Goal: Register for event/course

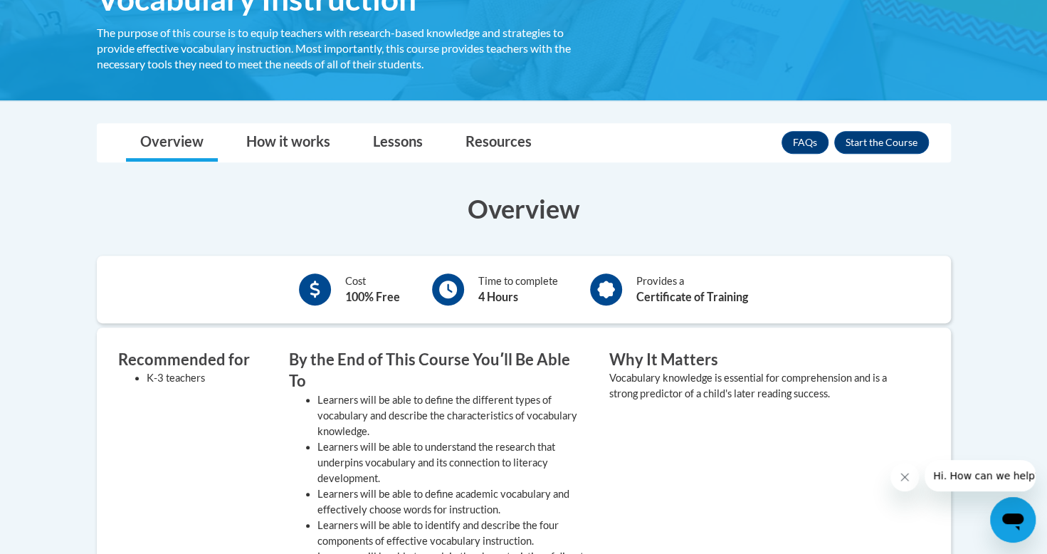
scroll to position [274, 0]
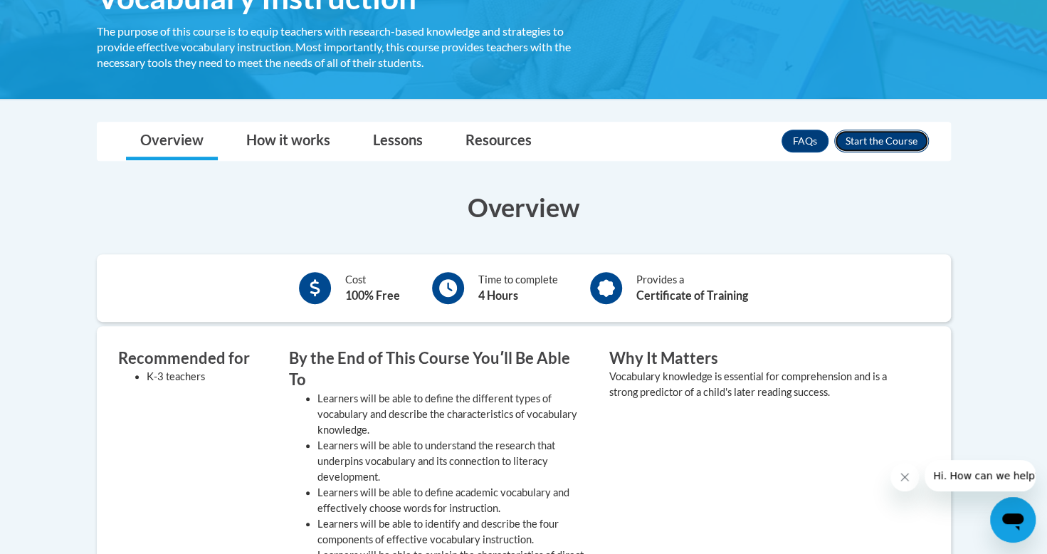
click at [902, 145] on button "Enroll" at bounding box center [881, 141] width 95 height 23
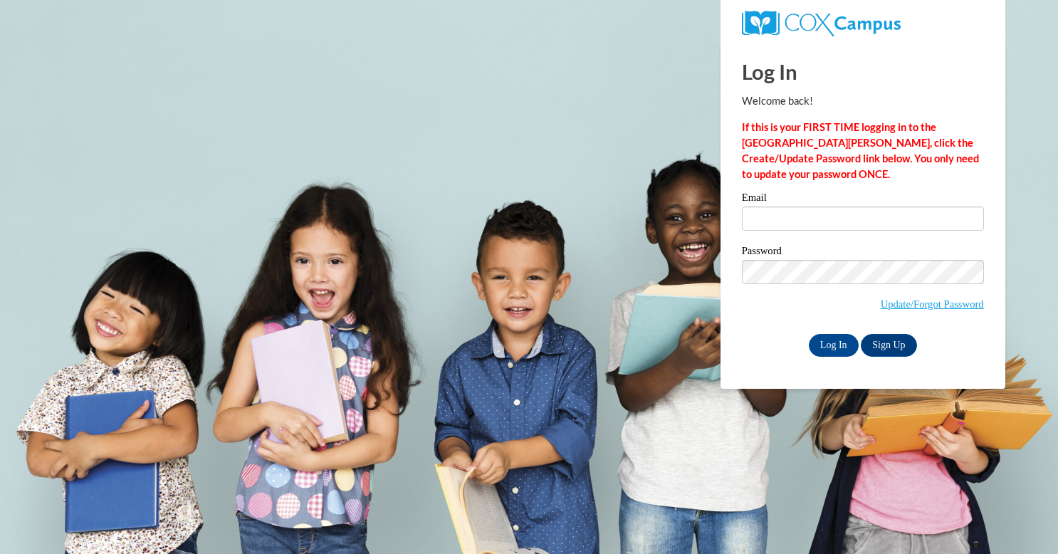
click at [780, 232] on div "Email" at bounding box center [863, 216] width 242 height 49
click at [772, 223] on input "Email" at bounding box center [863, 218] width 242 height 24
type input "toribowler@gmail.com"
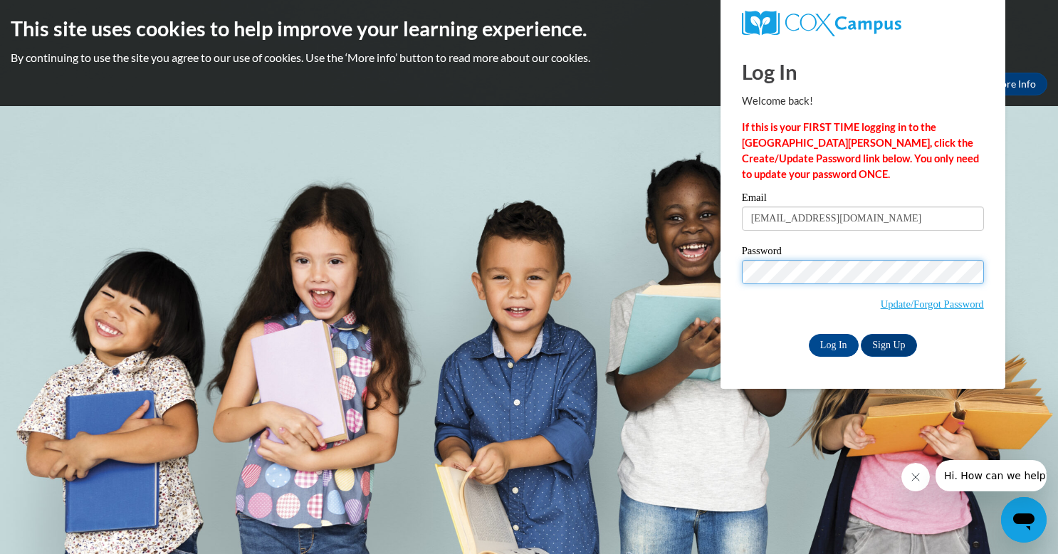
click at [808, 334] on input "Log In" at bounding box center [833, 345] width 50 height 23
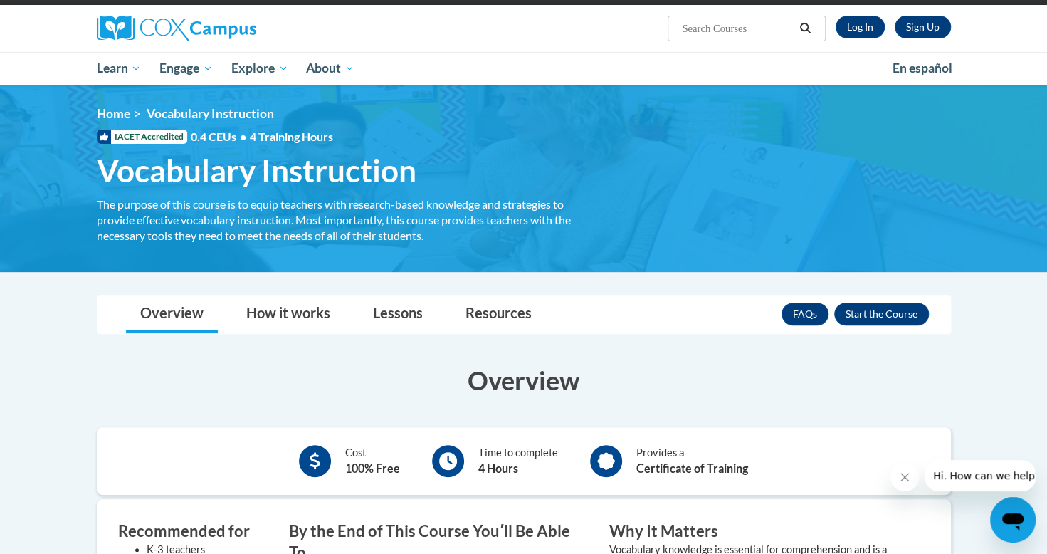
scroll to position [99, 0]
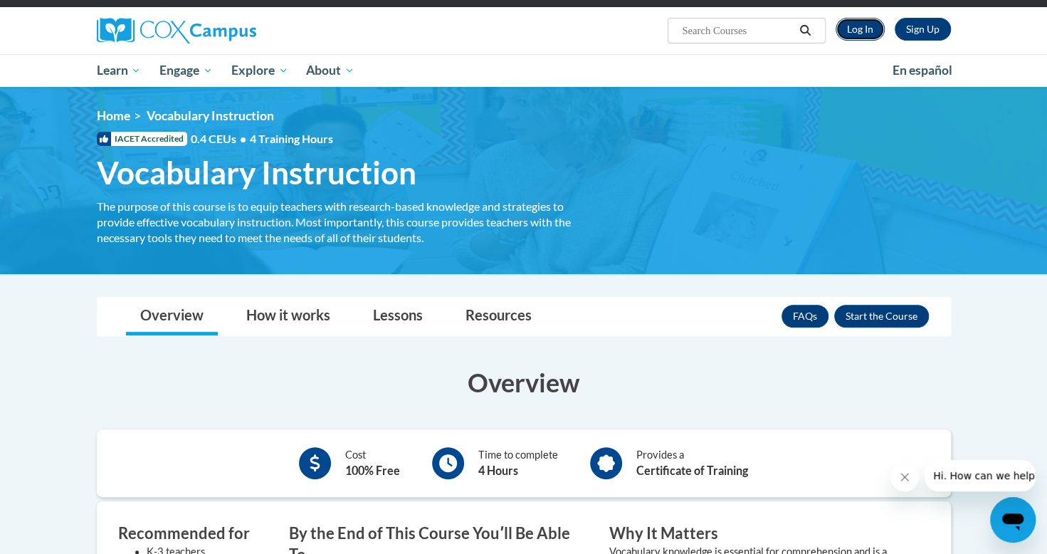
click at [863, 33] on link "Log In" at bounding box center [859, 29] width 49 height 23
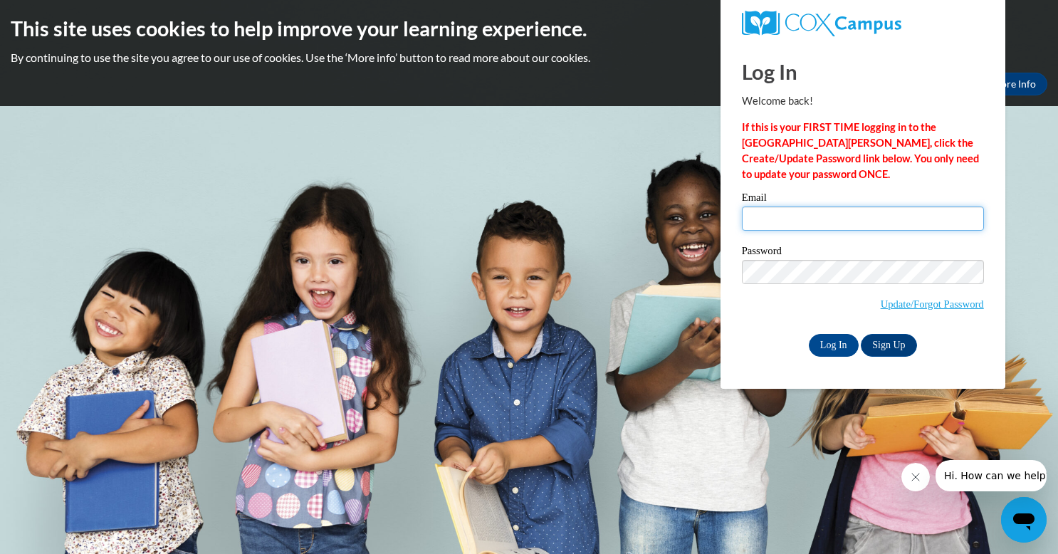
click at [798, 229] on input "Email" at bounding box center [863, 218] width 242 height 24
type input "[EMAIL_ADDRESS][DOMAIN_NAME]"
click at [835, 349] on input "Log In" at bounding box center [833, 345] width 50 height 23
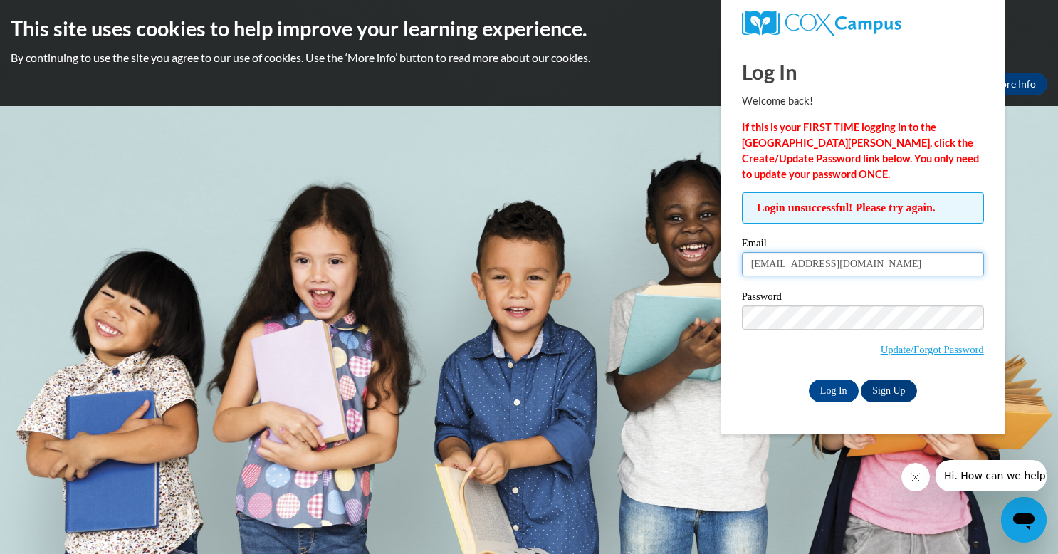
click at [884, 275] on input "toribowler@gmail.com" at bounding box center [863, 264] width 242 height 24
type input "t"
click at [878, 267] on input "Email" at bounding box center [863, 264] width 242 height 24
click at [878, 267] on input "VLBOWL7976@ung.edu" at bounding box center [863, 264] width 242 height 24
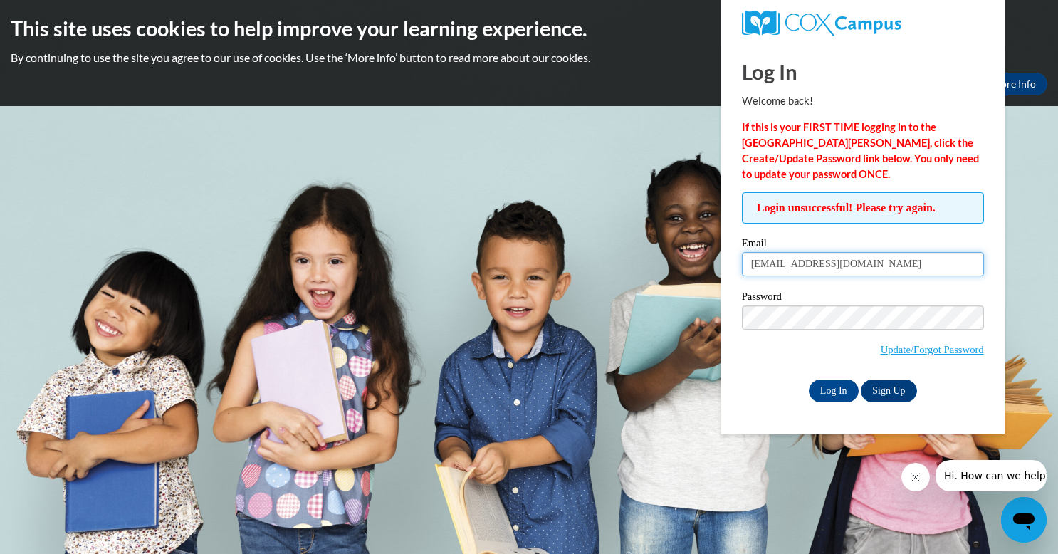
click at [878, 267] on input "VLBOWL7976@ung.edu" at bounding box center [863, 264] width 242 height 24
type input "v"
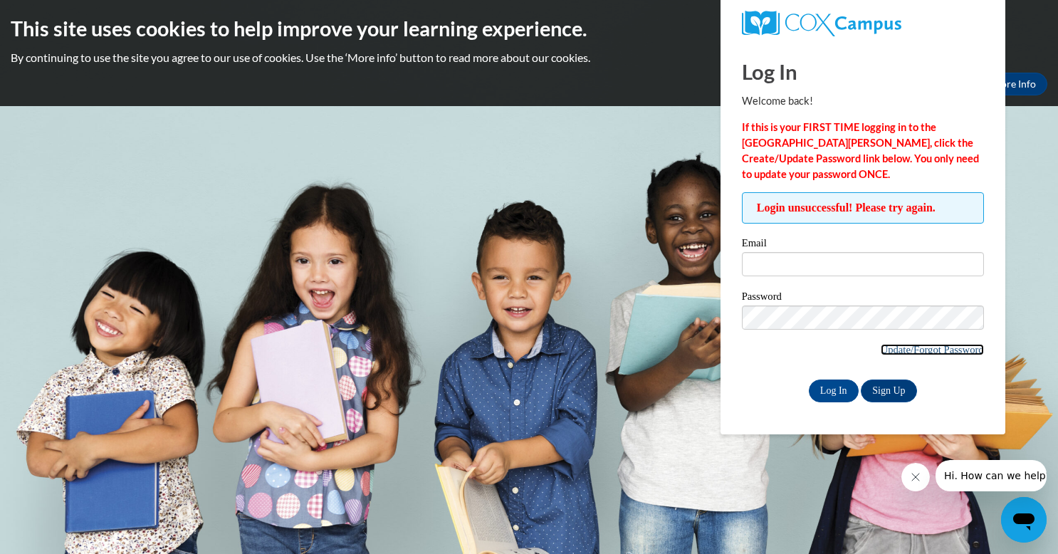
click at [903, 349] on link "Update/Forgot Password" at bounding box center [931, 349] width 103 height 11
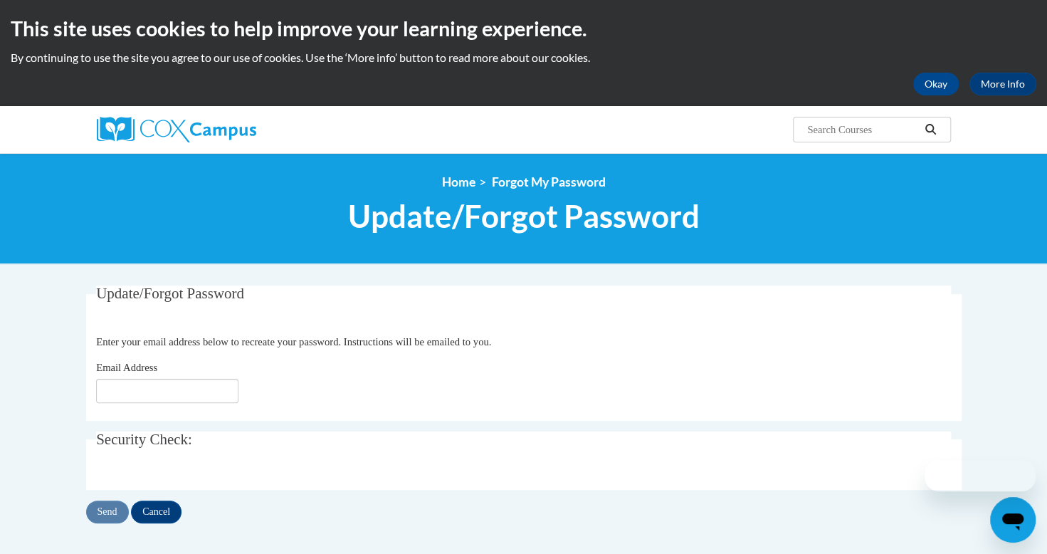
scroll to position [42, 0]
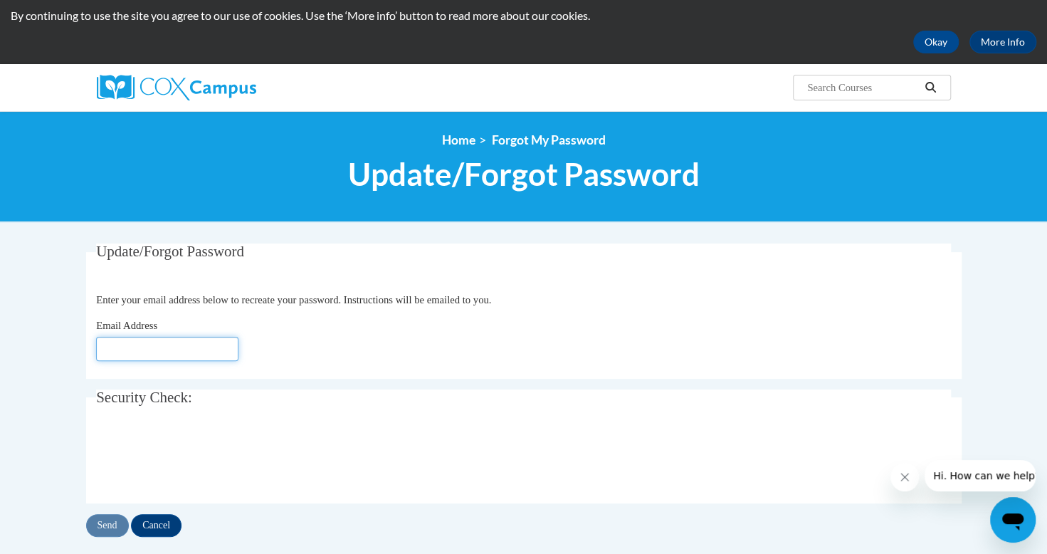
click at [157, 353] on input "Email Address" at bounding box center [167, 349] width 142 height 24
type input "[EMAIL_ADDRESS][DOMAIN_NAME]"
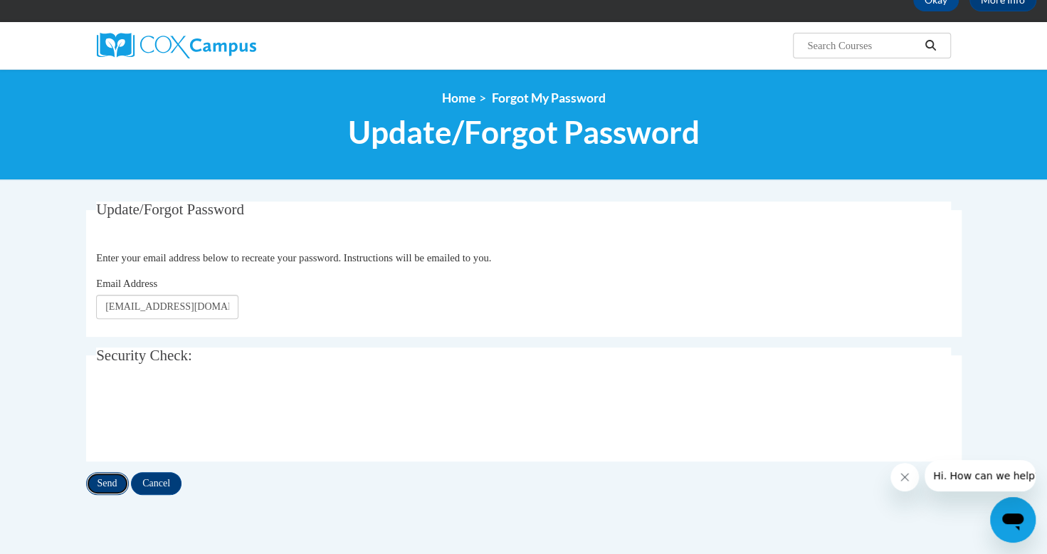
click at [108, 477] on input "Send" at bounding box center [107, 483] width 43 height 23
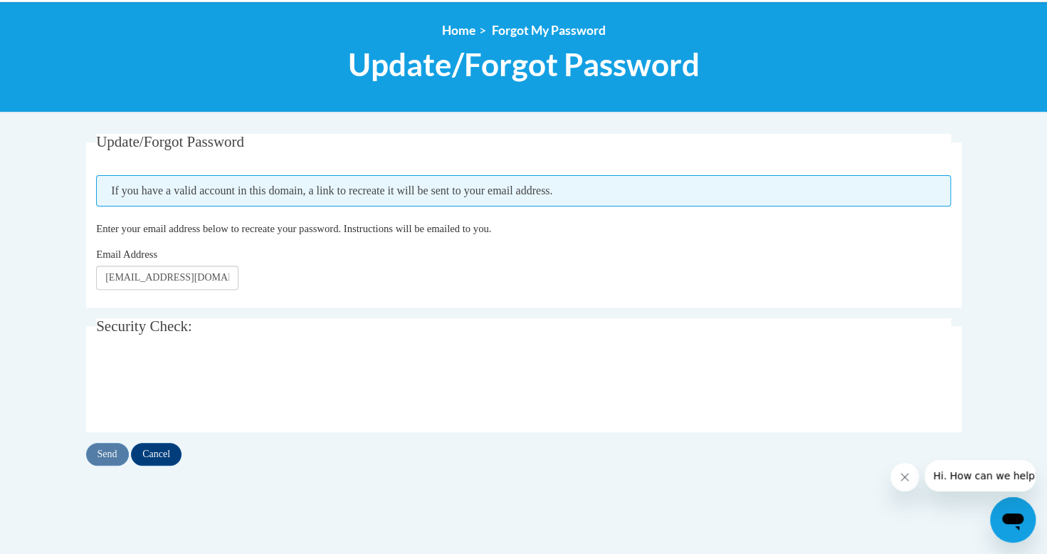
scroll to position [120, 0]
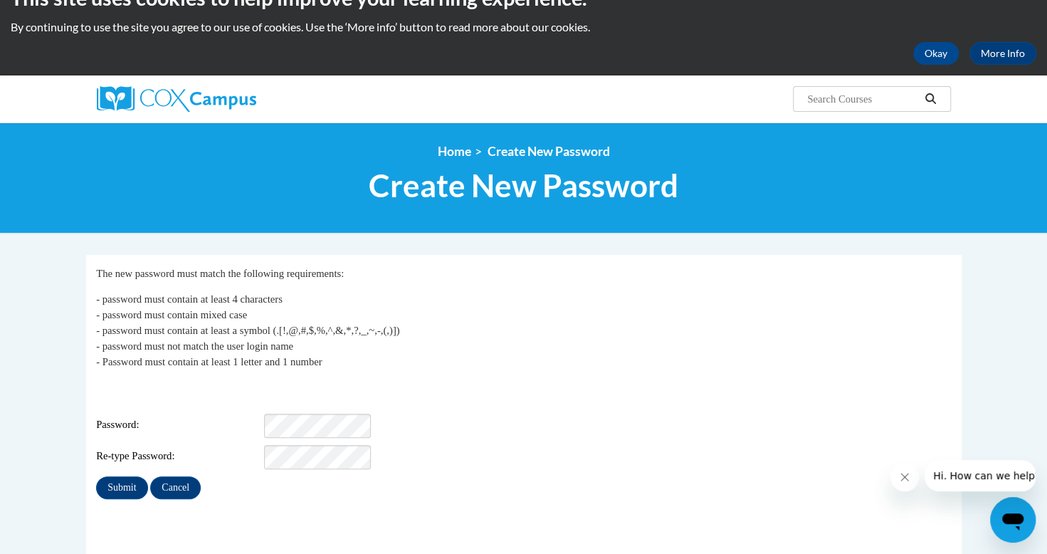
scroll to position [31, 0]
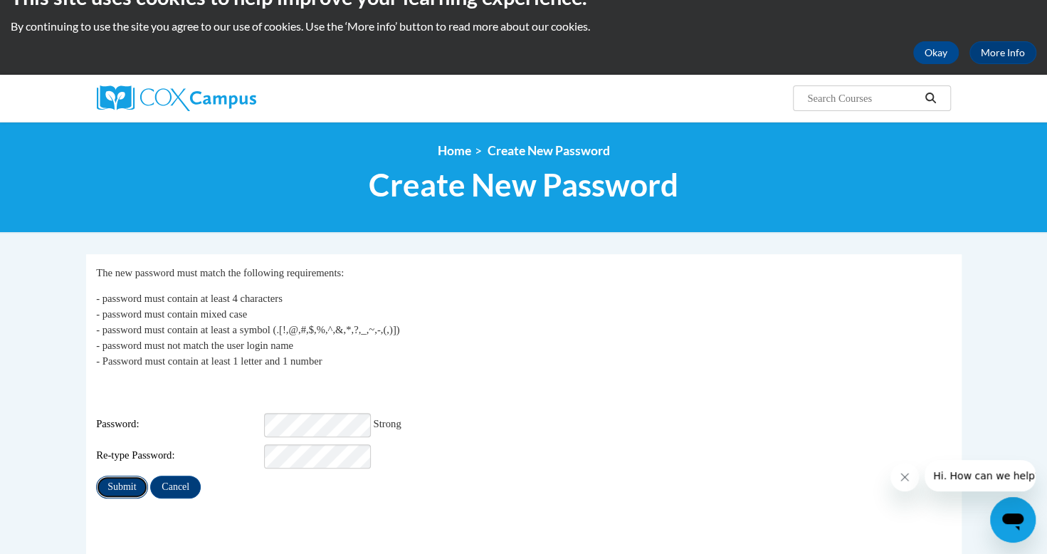
click at [116, 477] on input "Submit" at bounding box center [121, 486] width 51 height 23
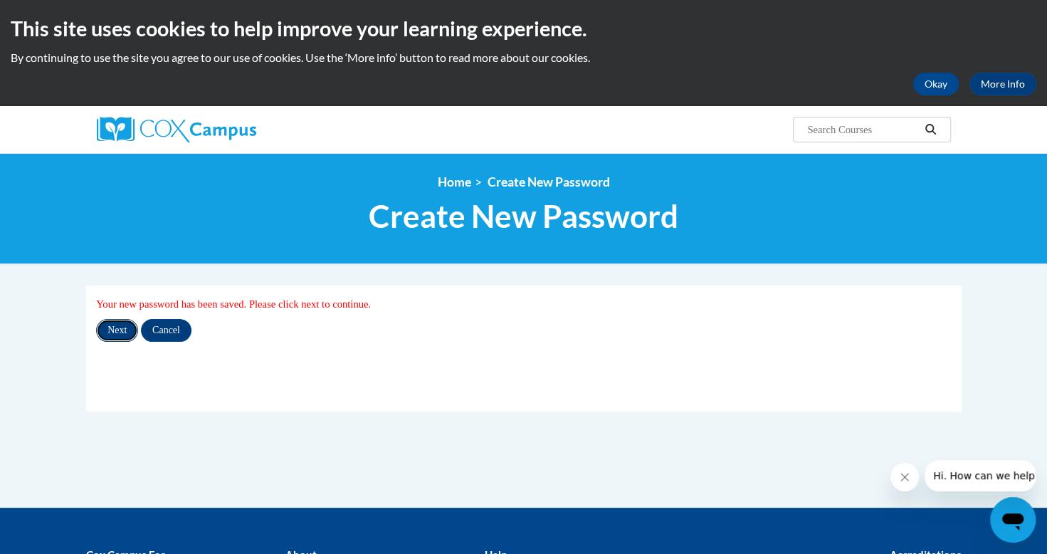
click at [102, 332] on input "Next" at bounding box center [117, 330] width 42 height 23
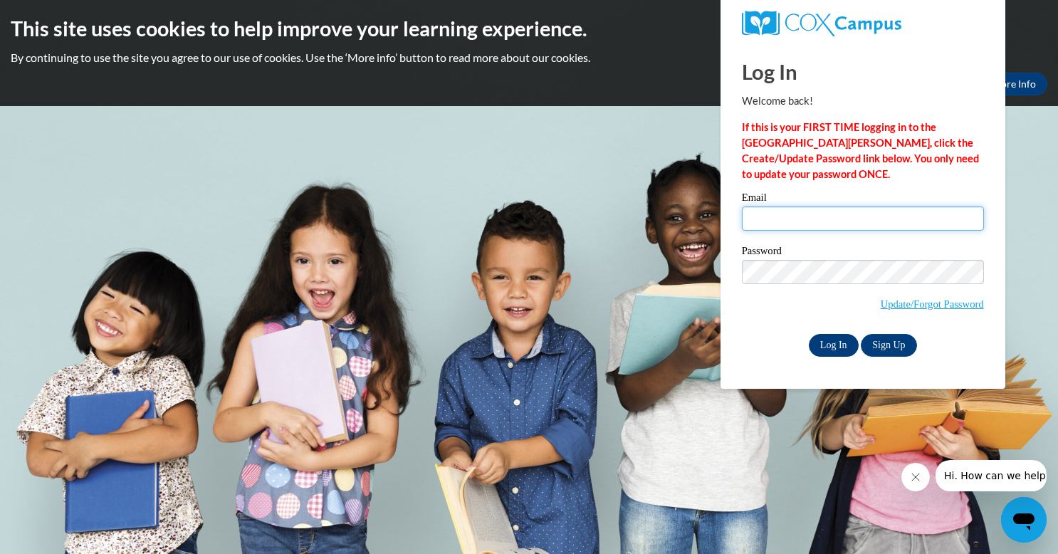
type input "[EMAIL_ADDRESS][DOMAIN_NAME]"
click at [835, 341] on input "Log In" at bounding box center [833, 345] width 50 height 23
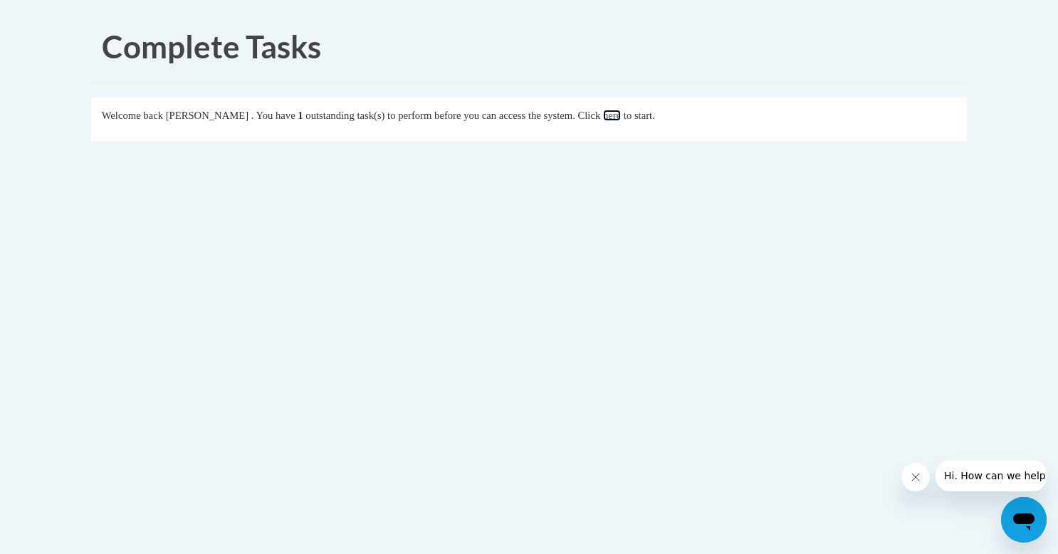
click at [621, 115] on link "here" at bounding box center [612, 115] width 18 height 11
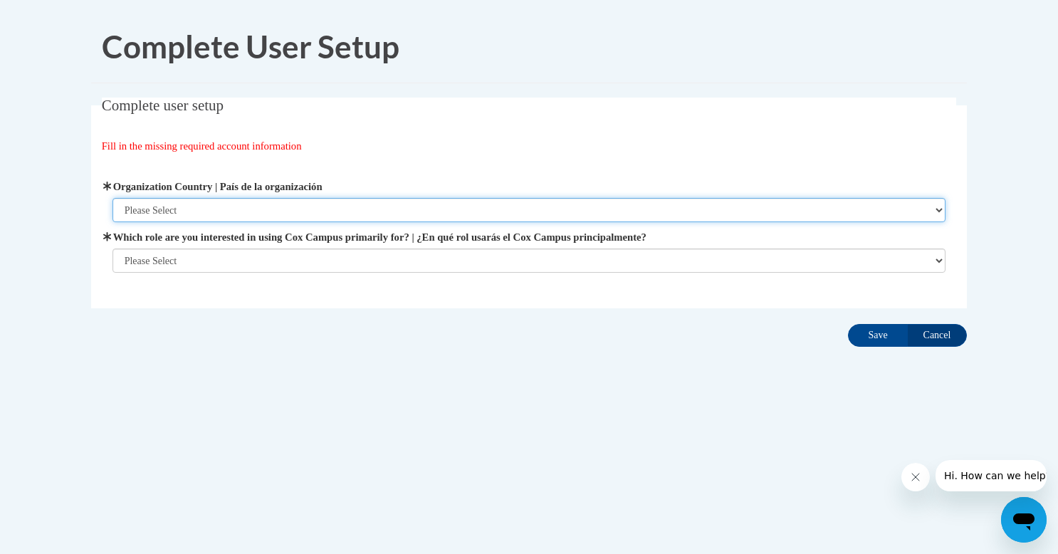
click at [195, 209] on select "Please Select [GEOGRAPHIC_DATA] | [GEOGRAPHIC_DATA] Outside of [GEOGRAPHIC_DATA…" at bounding box center [528, 210] width 833 height 24
select select "ad49bcad-a171-4b2e-b99c-48b446064914"
click at [112, 198] on select "Please Select [GEOGRAPHIC_DATA] | [GEOGRAPHIC_DATA] Outside of [GEOGRAPHIC_DATA…" at bounding box center [528, 210] width 833 height 24
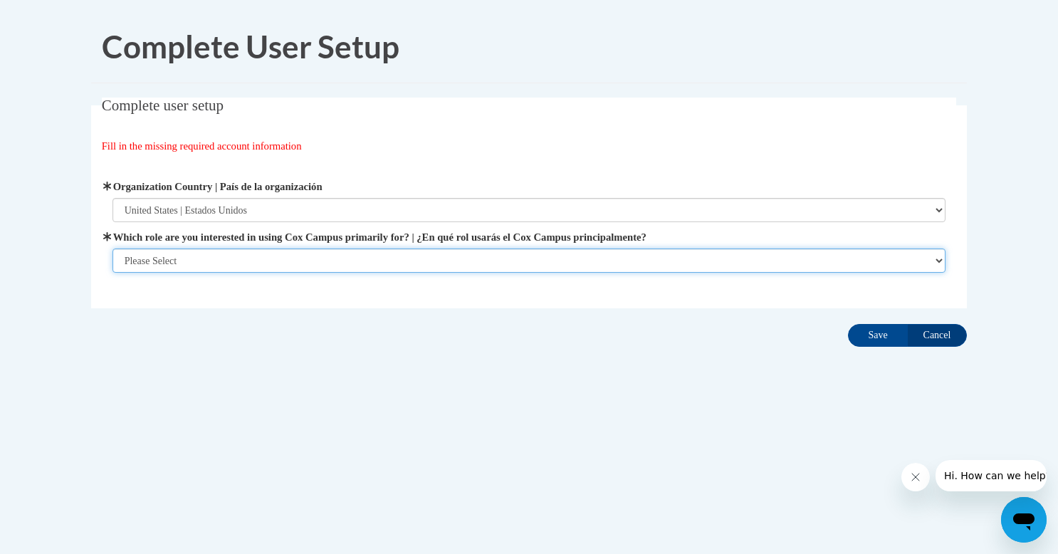
click at [198, 259] on select "Please Select College/University | Colegio/Universidad Community/Nonprofit Part…" at bounding box center [528, 260] width 833 height 24
select select "5a18ea06-2b54-4451-96f2-d152daf9eac5"
click at [112, 273] on select "Please Select College/University | Colegio/Universidad Community/Nonprofit Part…" at bounding box center [528, 260] width 833 height 24
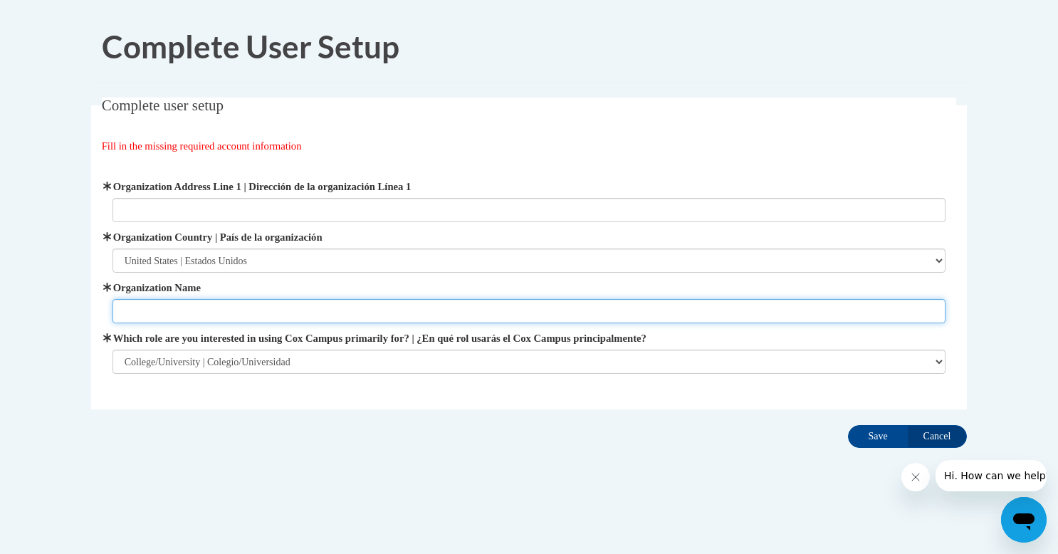
click at [258, 311] on input "Organization Name" at bounding box center [528, 311] width 833 height 24
type input "[GEOGRAPHIC_DATA][US_STATE]"
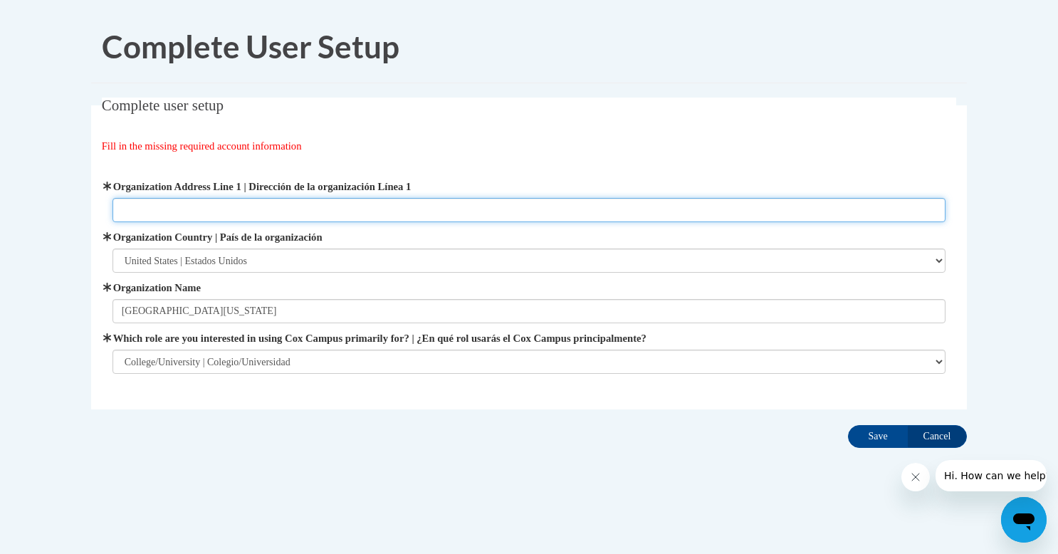
click at [218, 218] on input "Organization Address Line 1 | Dirección de la organización Línea 1" at bounding box center [528, 210] width 833 height 24
type input "[STREET_ADDRESS]"
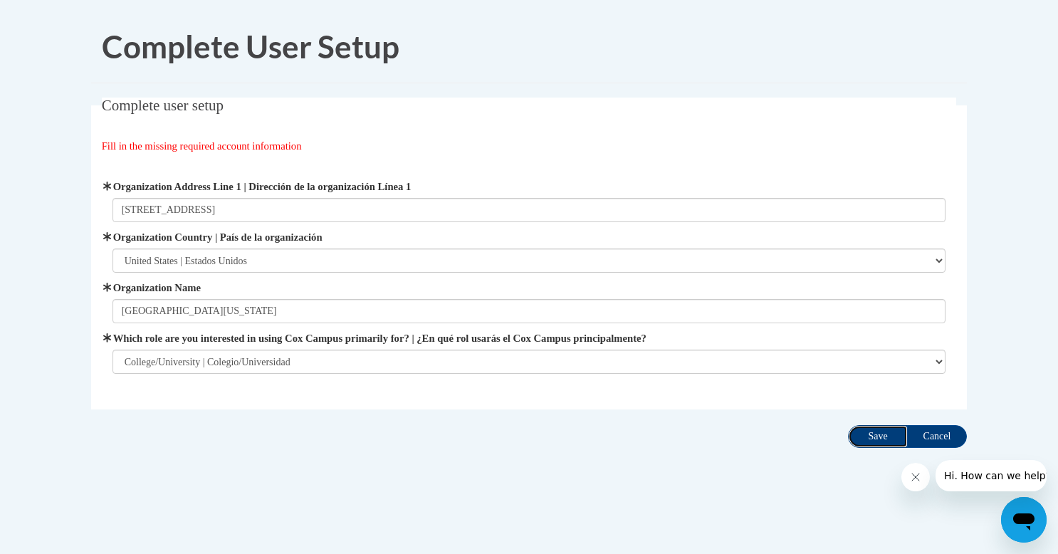
click at [872, 433] on input "Save" at bounding box center [878, 436] width 60 height 23
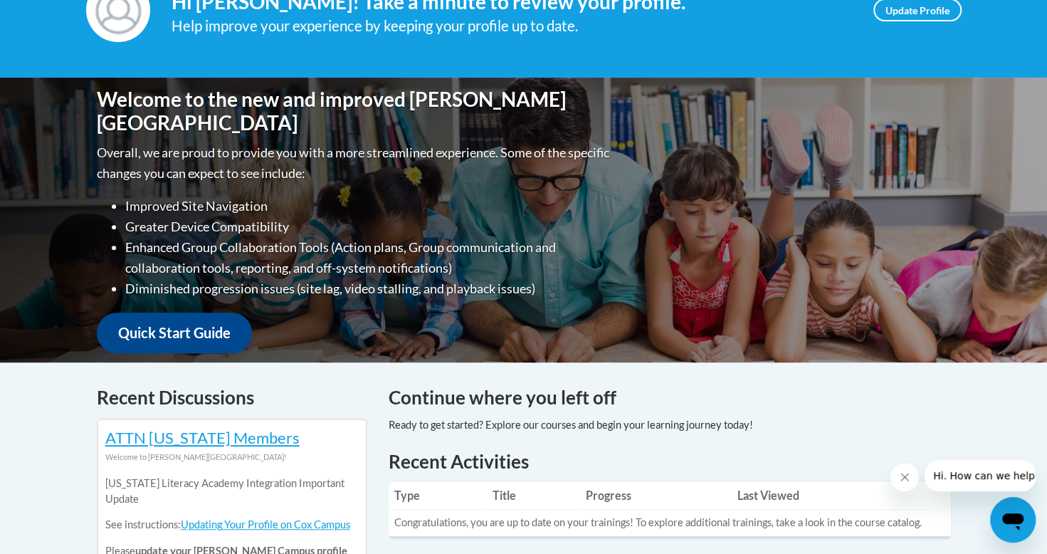
scroll to position [87, 0]
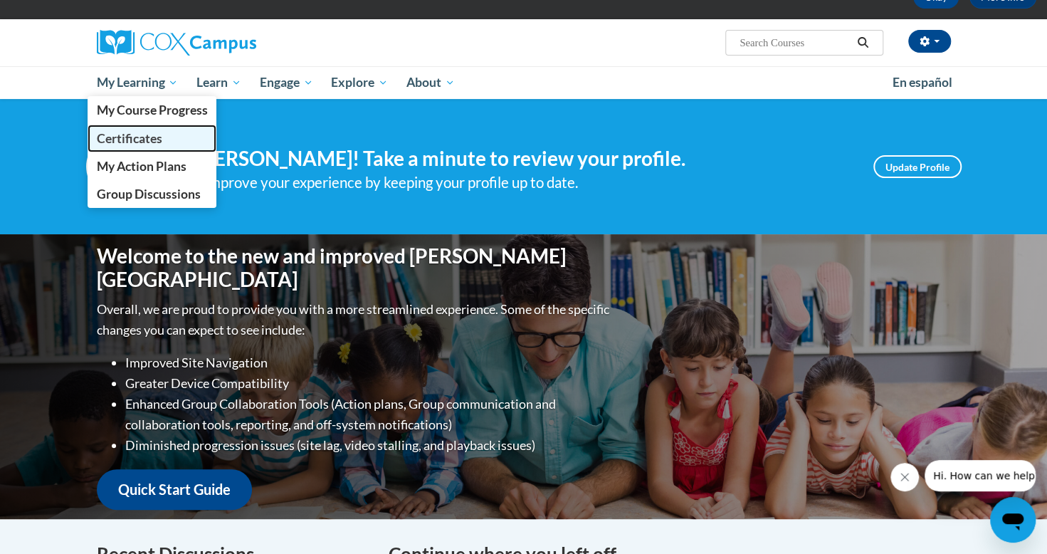
click at [139, 147] on link "Certificates" at bounding box center [153, 139] width 130 height 28
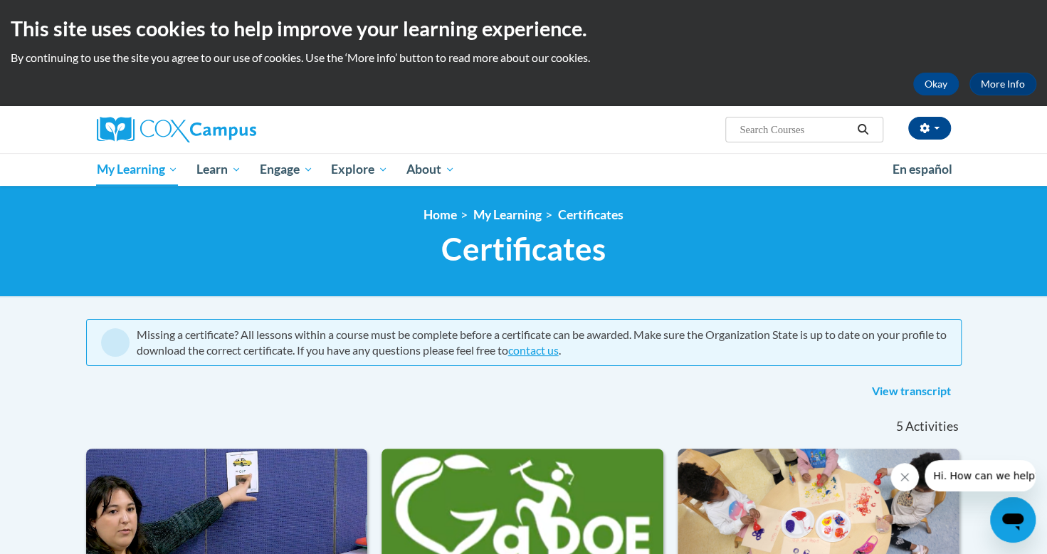
click at [821, 127] on input "Search..." at bounding box center [795, 129] width 114 height 17
type input "VOCABULARY INSTRUCTION"
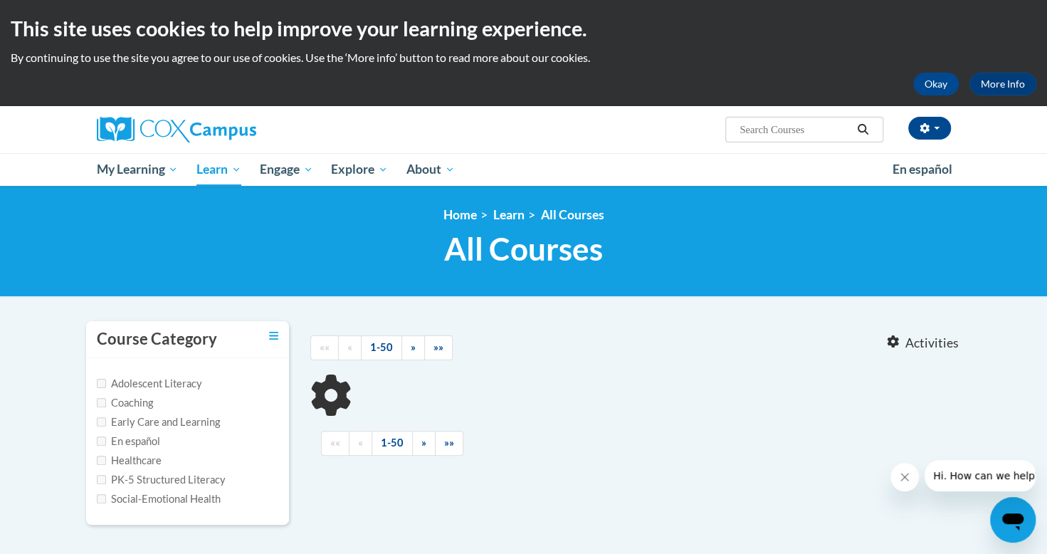
type input "VOCABULARY INSTRUCTION"
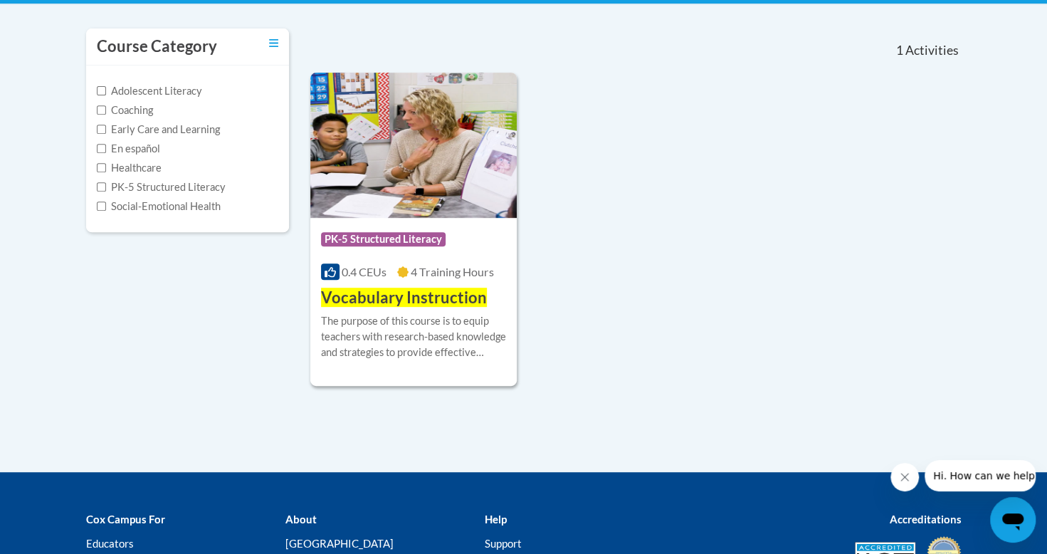
scroll to position [293, 0]
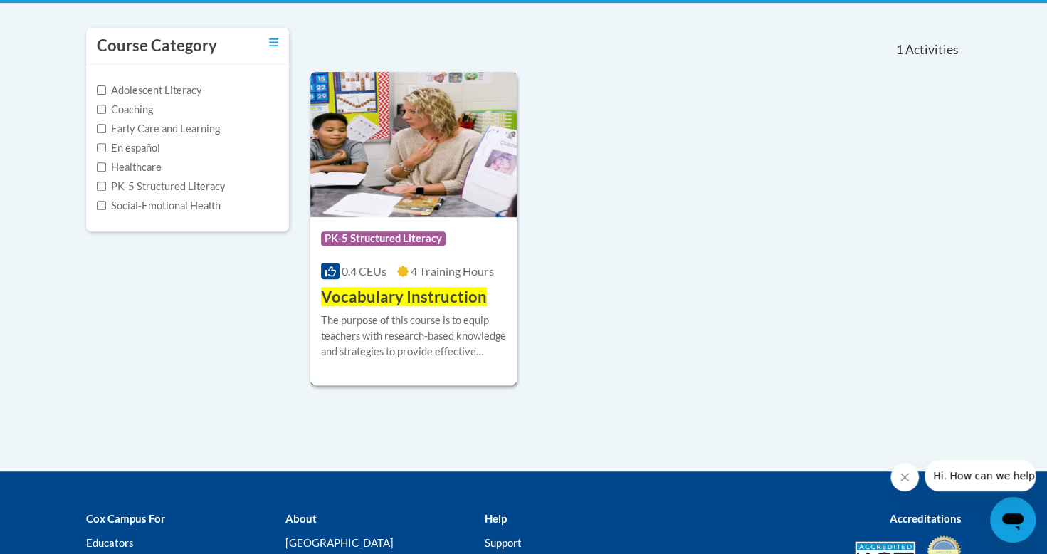
click at [465, 314] on div "The purpose of this course is to equip teachers with research-based knowledge a…" at bounding box center [414, 335] width 186 height 47
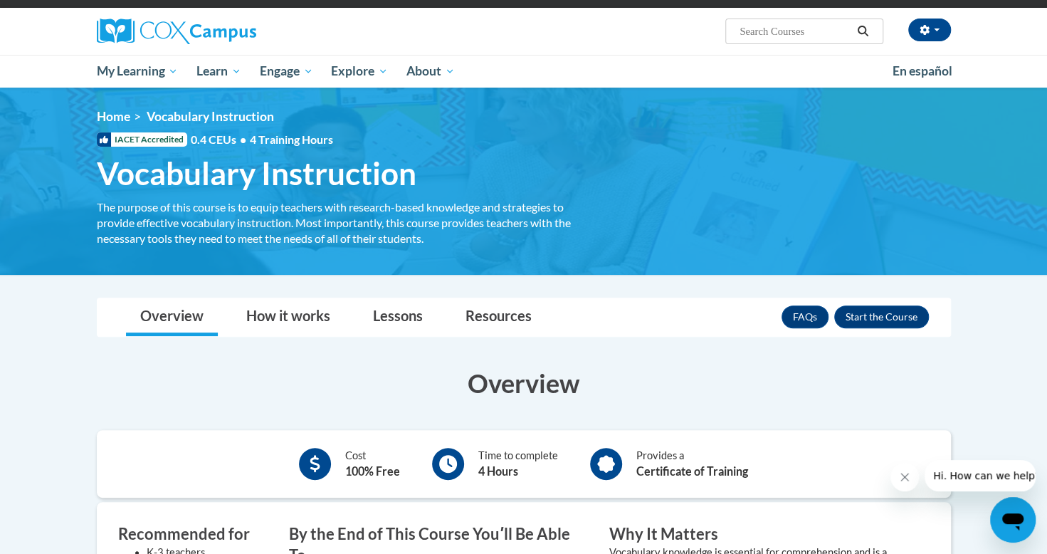
scroll to position [97, 0]
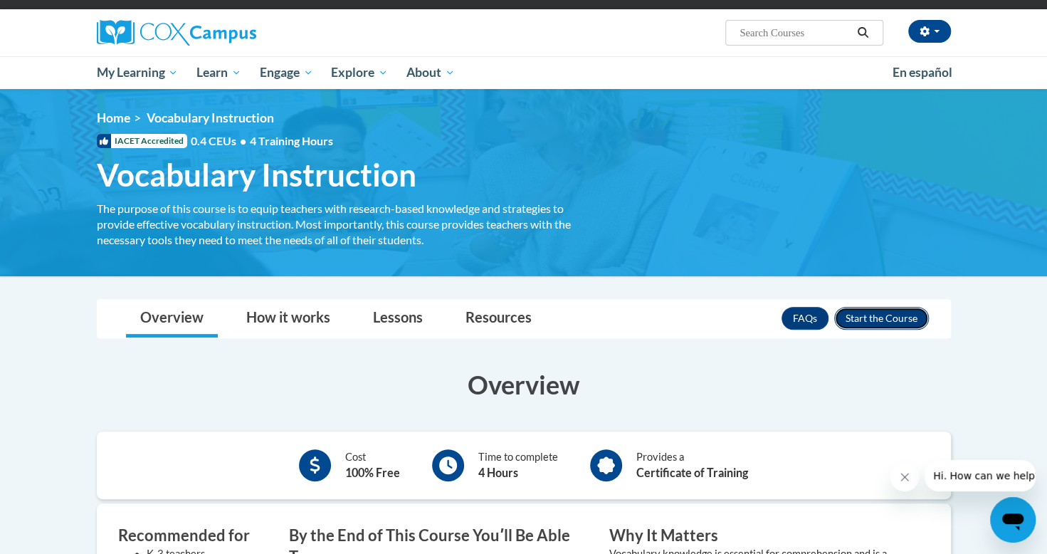
click at [887, 315] on button "Enroll" at bounding box center [881, 318] width 95 height 23
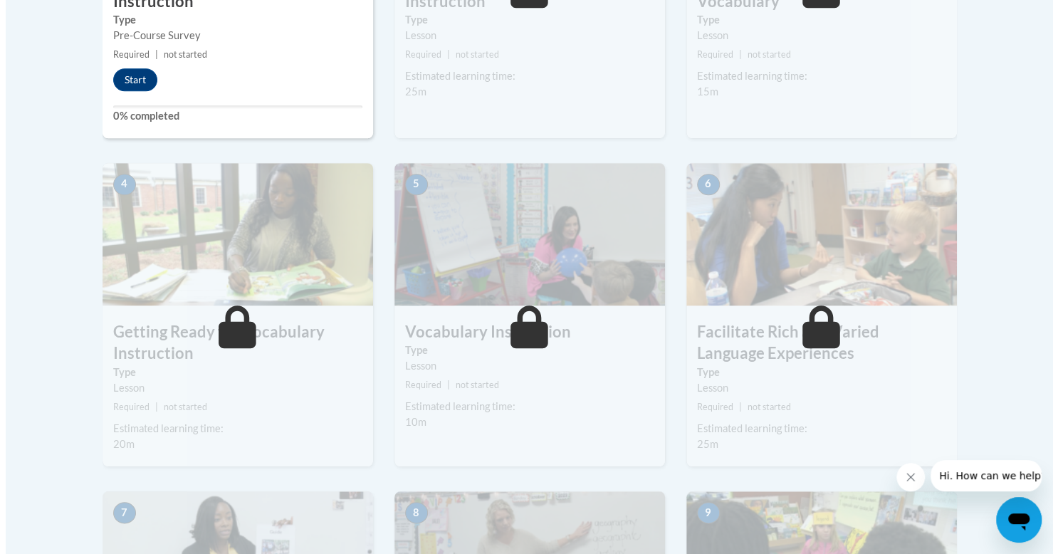
scroll to position [658, 0]
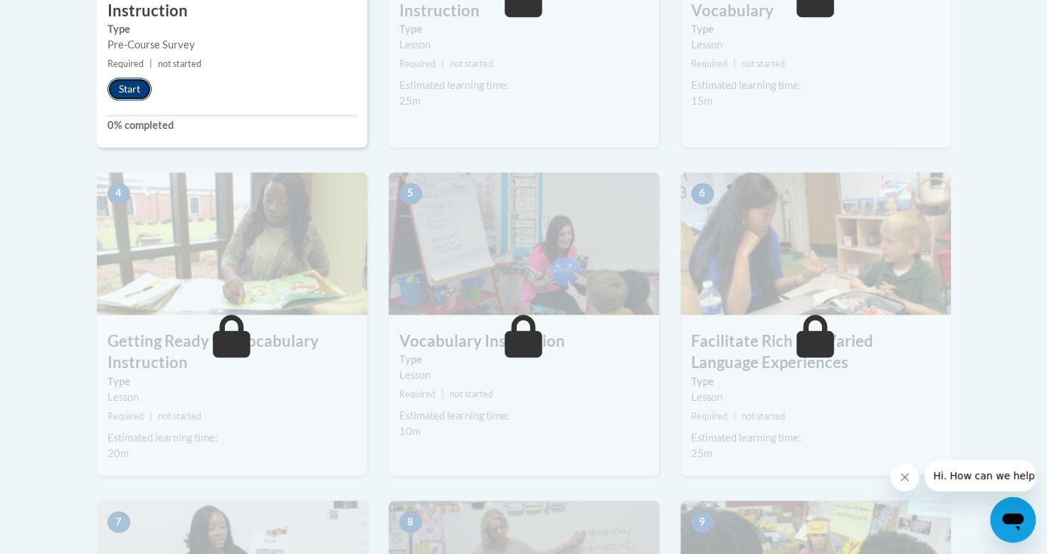
click at [122, 87] on button "Start" at bounding box center [129, 89] width 44 height 23
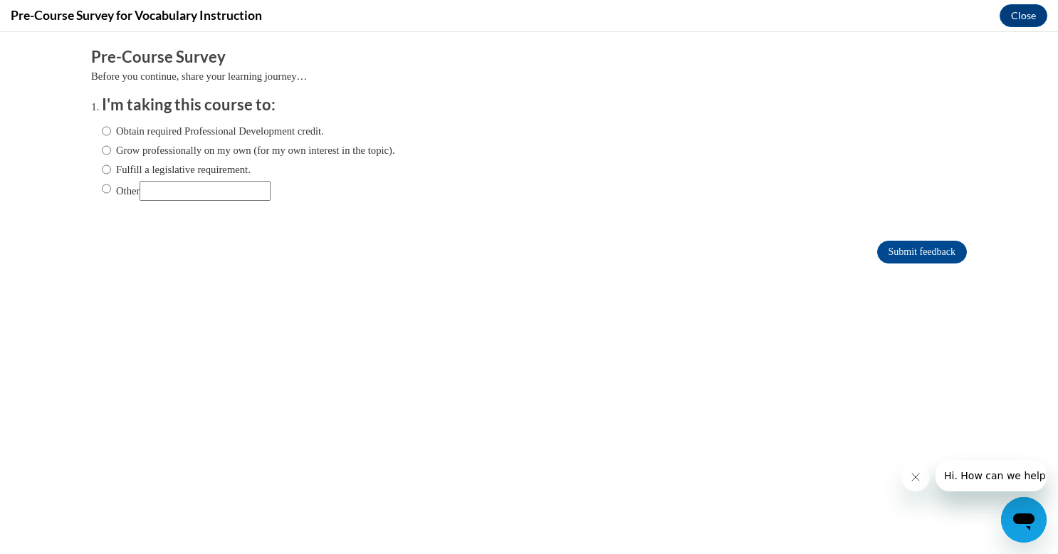
scroll to position [0, 0]
click at [258, 137] on label "Obtain required Professional Development credit." at bounding box center [213, 131] width 222 height 16
click at [111, 137] on input "Obtain required Professional Development credit." at bounding box center [106, 131] width 9 height 16
radio input "true"
click at [909, 243] on input "Submit feedback" at bounding box center [922, 252] width 90 height 23
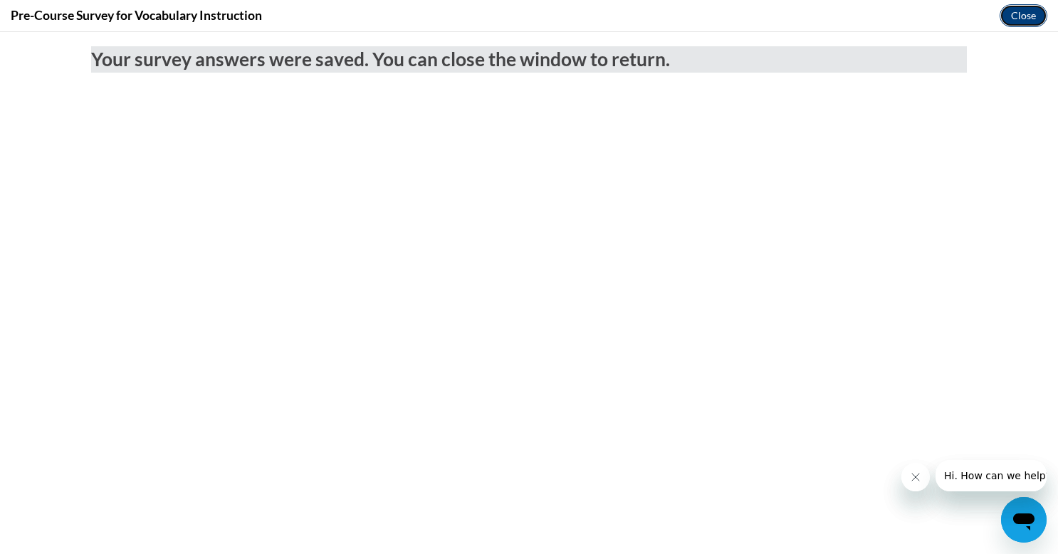
click at [1029, 12] on button "Close" at bounding box center [1023, 15] width 48 height 23
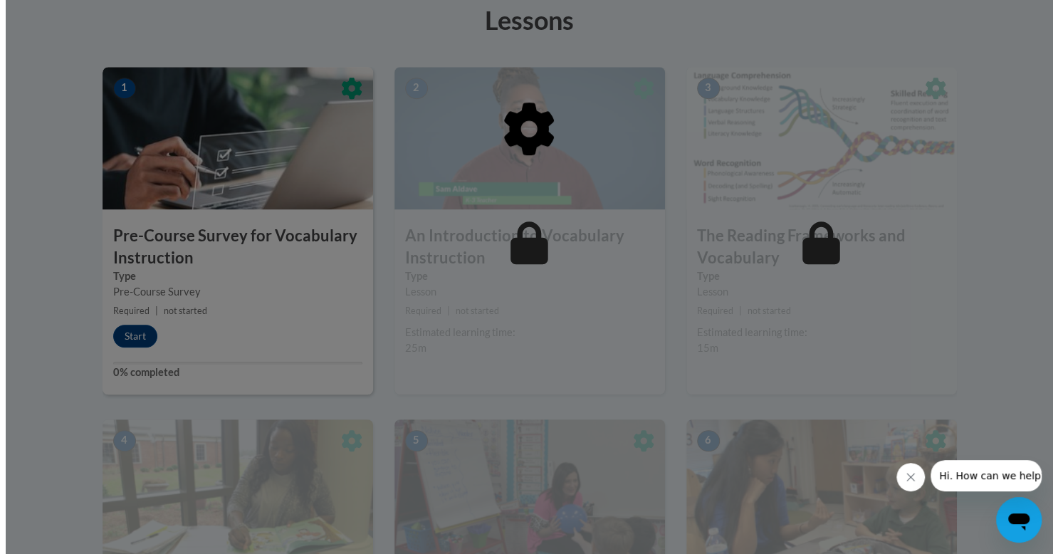
scroll to position [411, 0]
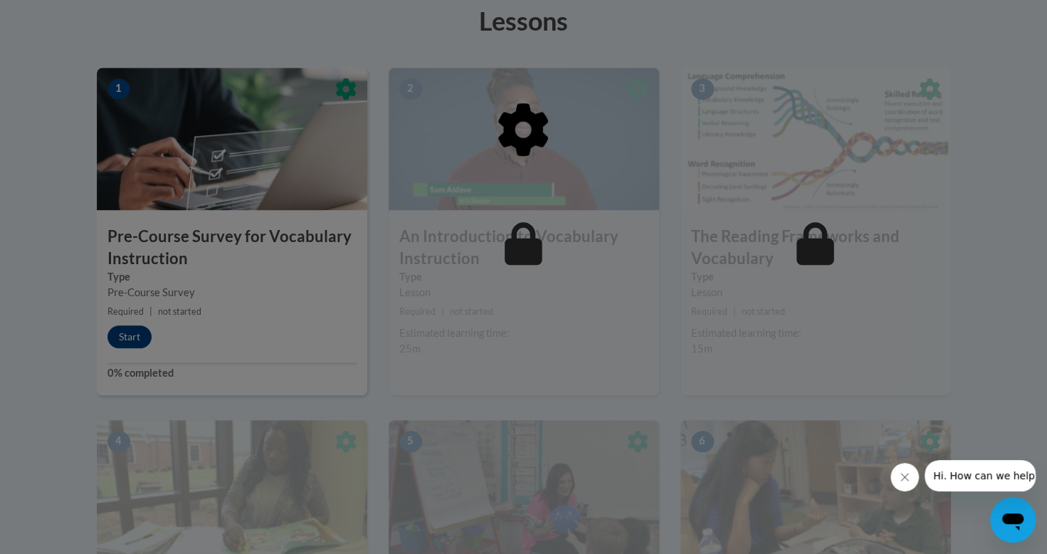
click at [902, 475] on icon "Close message from company" at bounding box center [904, 476] width 11 height 11
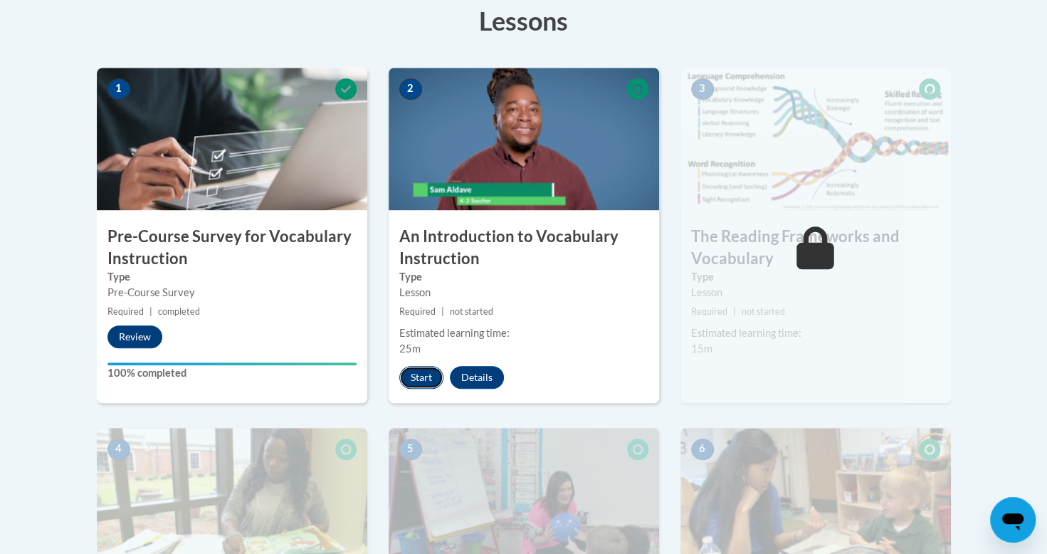
click at [430, 376] on button "Start" at bounding box center [421, 377] width 44 height 23
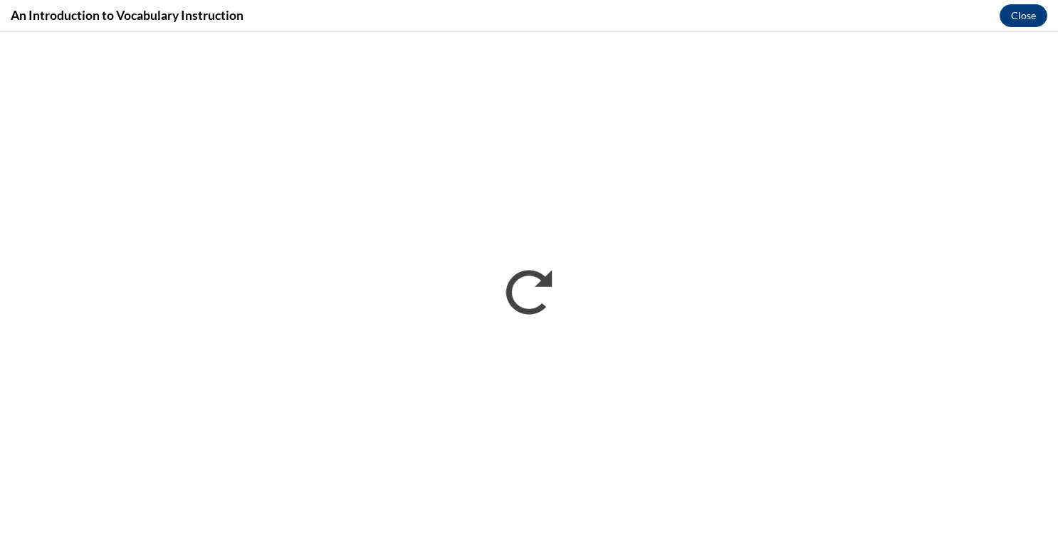
scroll to position [0, 0]
